Goal: Task Accomplishment & Management: Complete application form

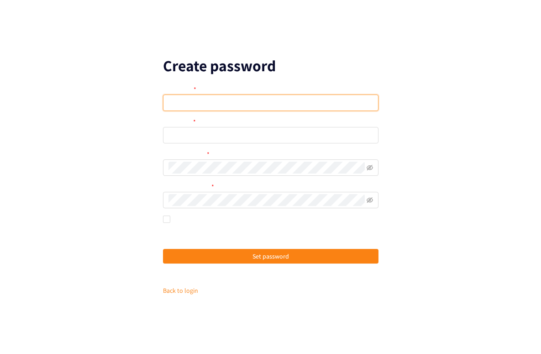
click at [233, 100] on input "text" at bounding box center [271, 103] width 216 height 16
type input "S"
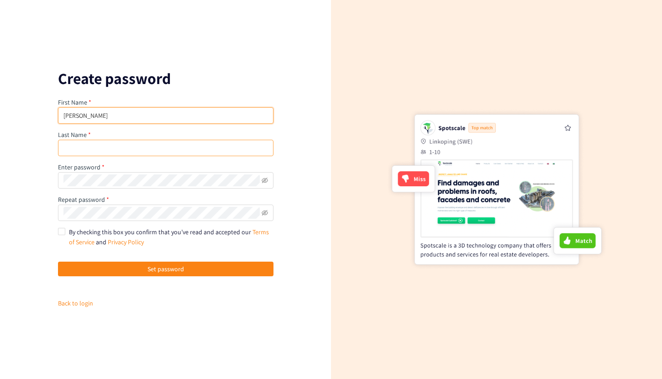
type input "[PERSON_NAME]"
click at [124, 152] on input "text" at bounding box center [166, 148] width 216 height 16
type input "[PERSON_NAME]"
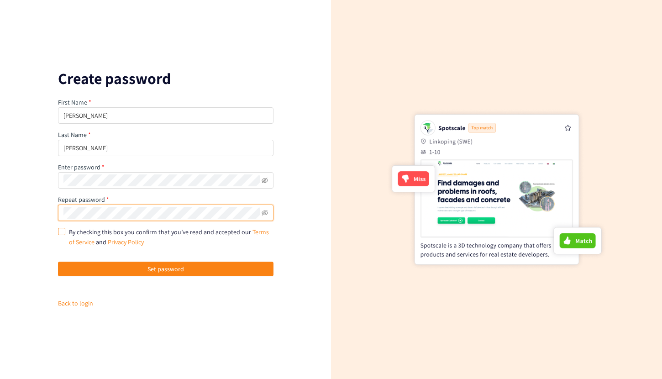
click at [64, 231] on input "By checking this box you confirm that you’ve read and accepted our Terms of Ser…" at bounding box center [61, 231] width 6 height 6
checkbox input "true"
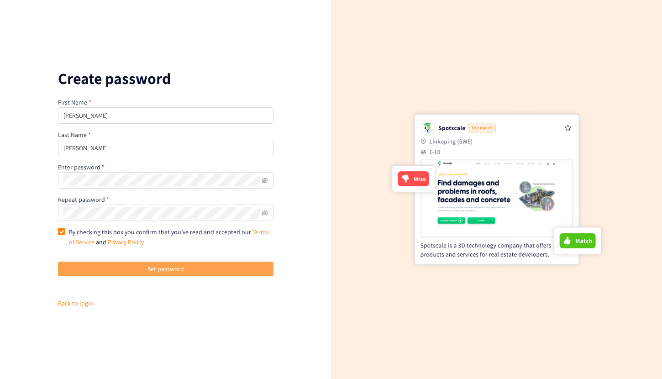
click at [135, 267] on button "Set password" at bounding box center [166, 269] width 216 height 15
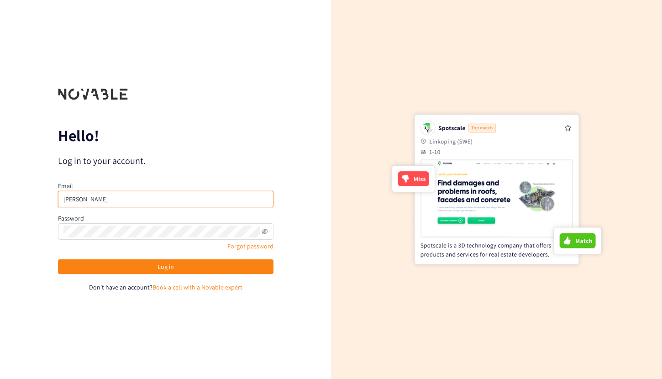
click at [203, 195] on input "[PERSON_NAME]" at bounding box center [166, 199] width 216 height 16
type input "z"
type input "[PERSON_NAME][EMAIL_ADDRESS][DOMAIN_NAME]"
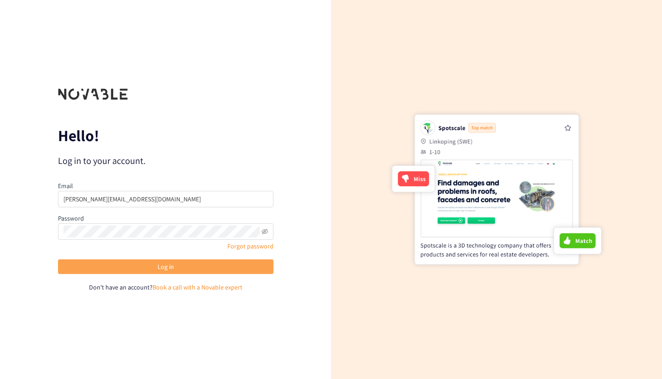
click at [181, 266] on button "Log in" at bounding box center [166, 266] width 216 height 15
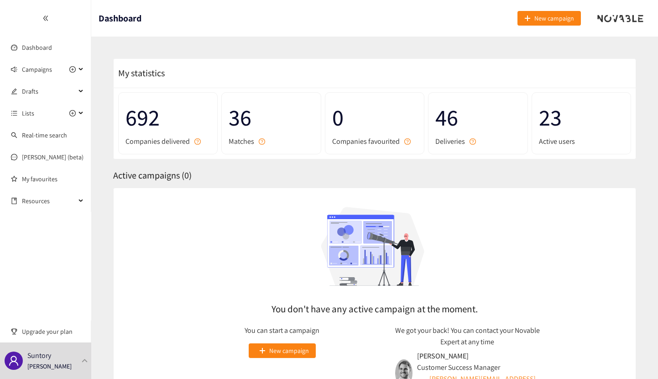
click at [453, 67] on div "My statistics" at bounding box center [375, 73] width 522 height 29
